Goal: Find specific page/section: Find specific page/section

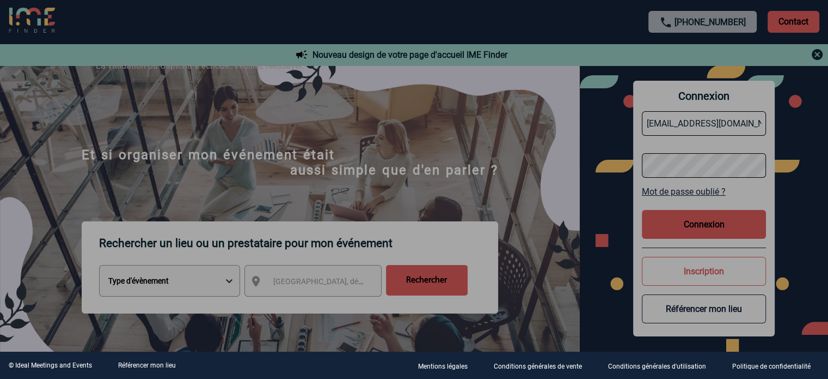
click at [690, 224] on div at bounding box center [414, 189] width 828 height 379
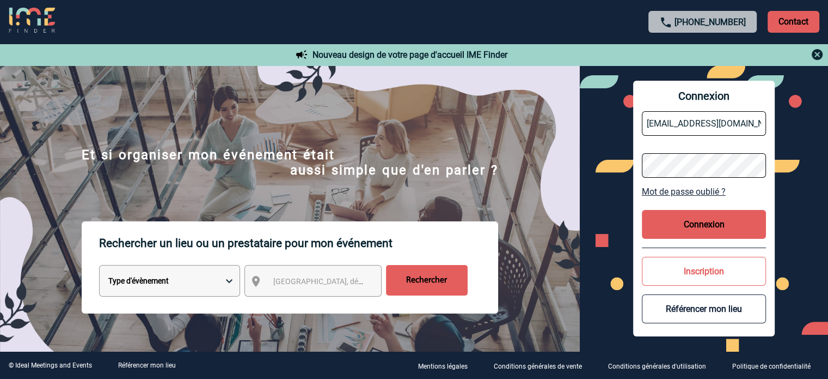
click at [709, 224] on button "Connexion" at bounding box center [704, 224] width 124 height 29
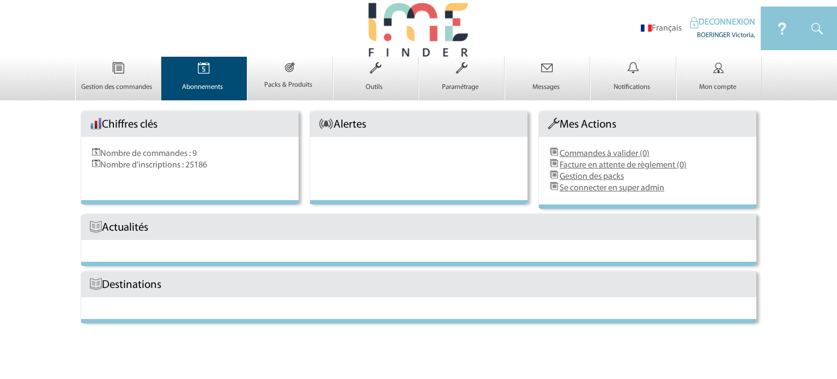
click at [192, 81] on link "Abonnements 0" at bounding box center [204, 82] width 85 height 19
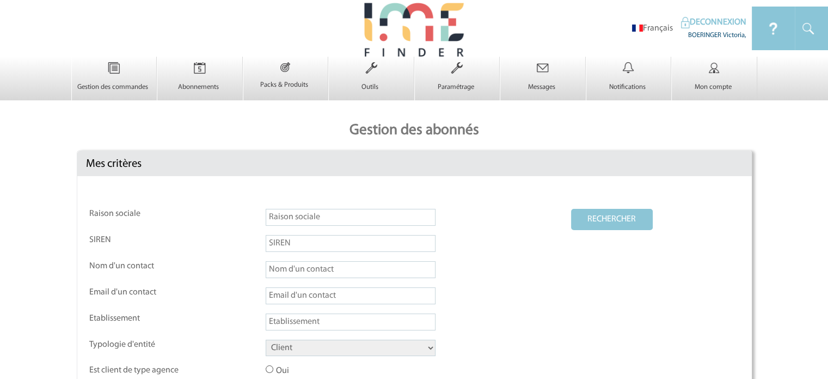
click at [382, 347] on select "Client Fournisseur Agence Promoteur Genius Backoffice" at bounding box center [351, 347] width 170 height 16
select select "AGENCE"
click at [266, 339] on select "Client Fournisseur Agence Promoteur Genius Backoffice" at bounding box center [351, 347] width 170 height 16
click at [582, 214] on button "RECHERCHER" at bounding box center [612, 219] width 82 height 21
click at [649, 217] on button "RECHERCHER" at bounding box center [612, 219] width 82 height 21
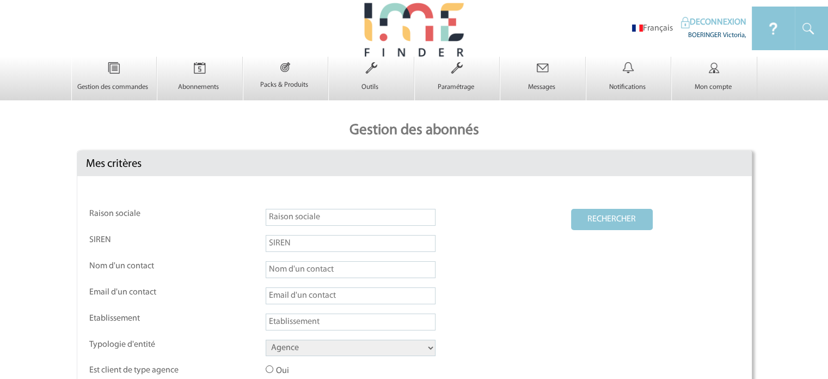
scroll to position [272, 0]
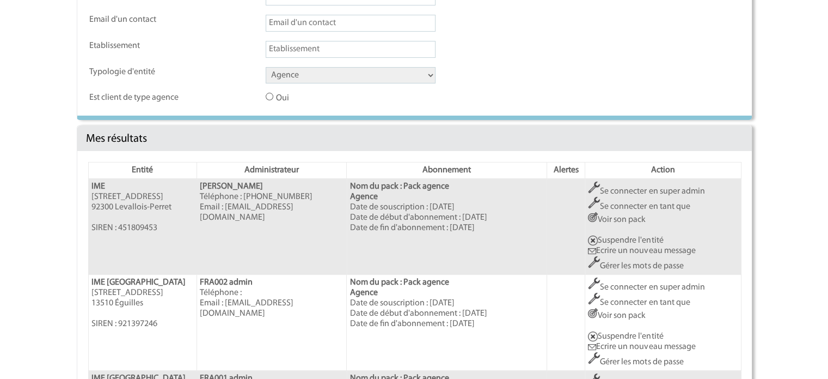
click at [632, 190] on link "Se connecter en super admin" at bounding box center [646, 191] width 117 height 9
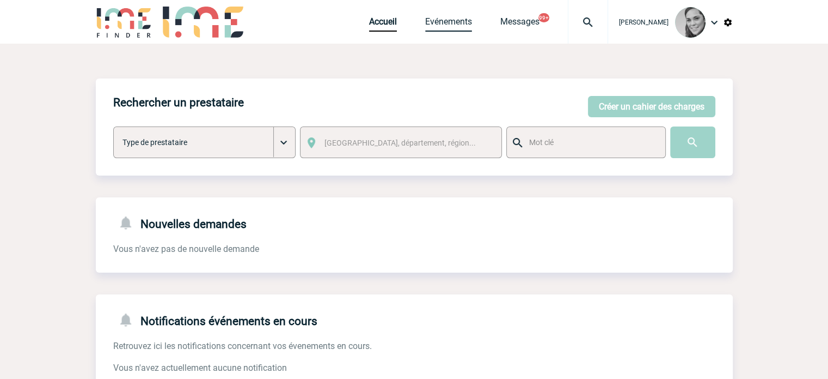
click at [439, 19] on link "Evénements" at bounding box center [448, 23] width 47 height 15
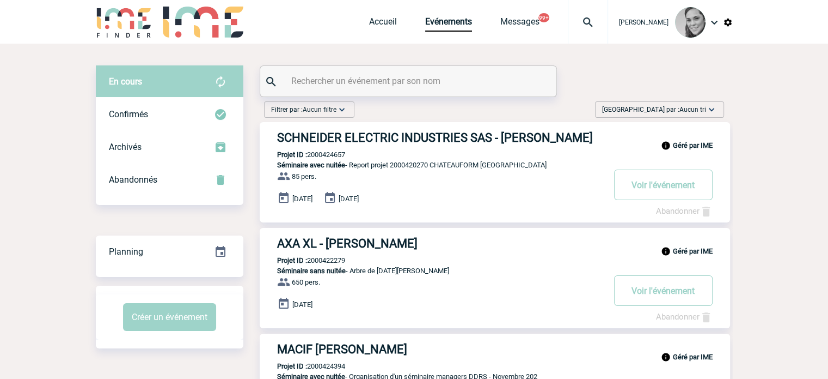
click at [351, 76] on input "text" at bounding box center [410, 81] width 242 height 16
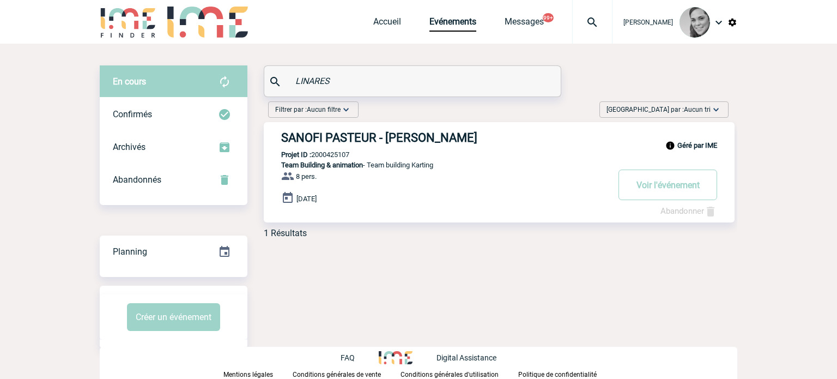
click at [298, 81] on input "LINARES" at bounding box center [413, 81] width 242 height 16
type input "VANCON"
